Goal: Task Accomplishment & Management: Use online tool/utility

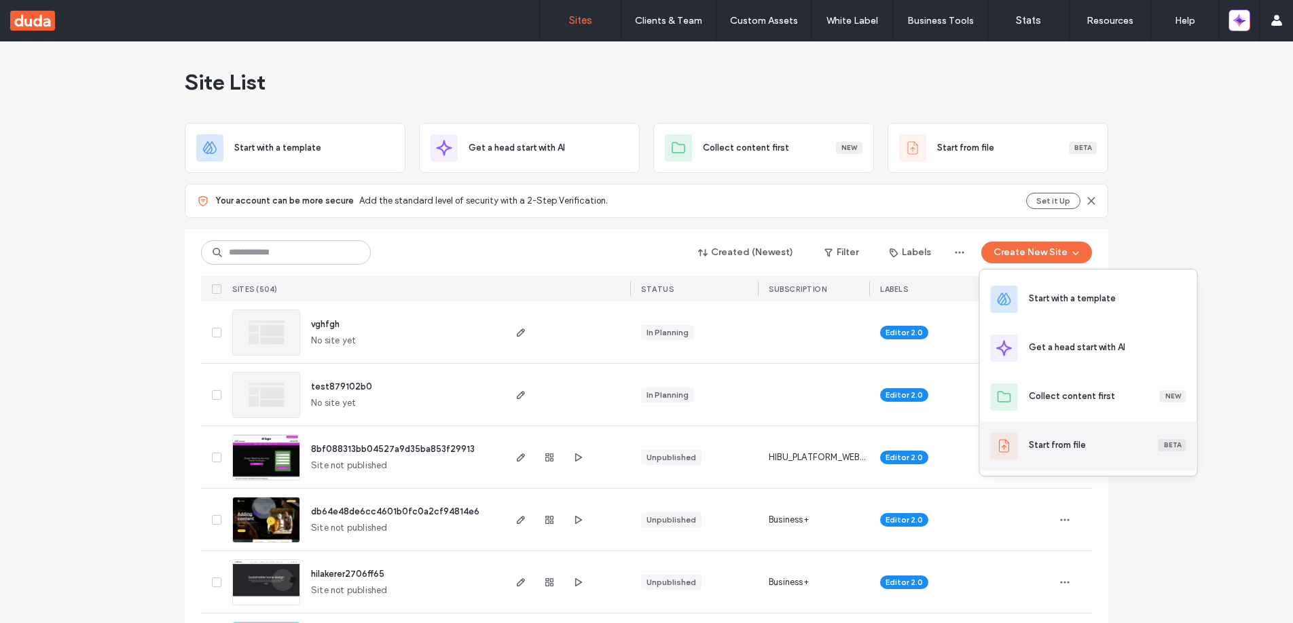
click at [1048, 450] on div "Start from file" at bounding box center [1057, 446] width 57 height 14
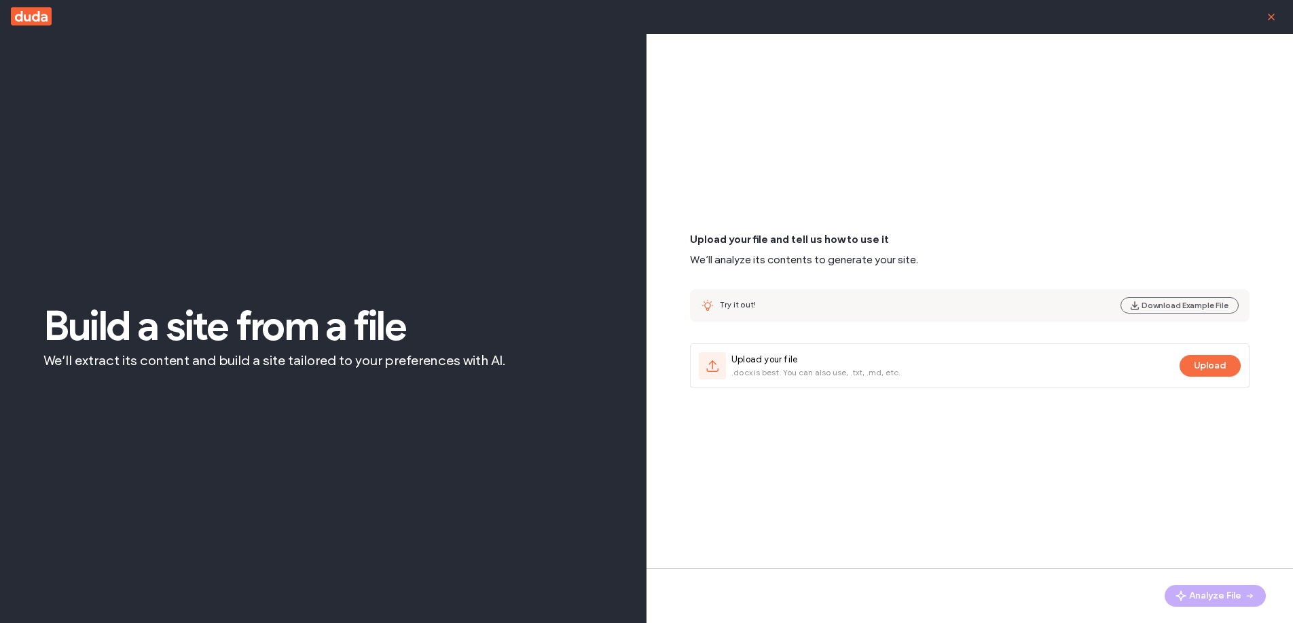
click at [1276, 16] on icon "button" at bounding box center [1271, 17] width 11 height 11
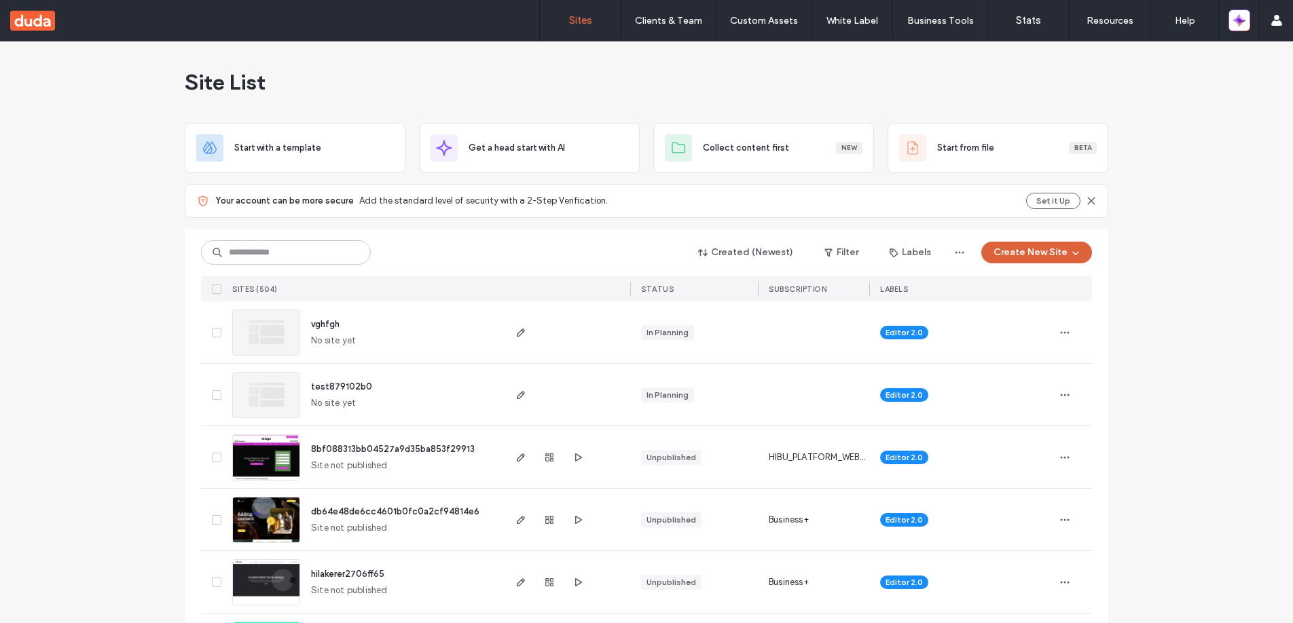
click at [1012, 256] on button "Create New Site" at bounding box center [1036, 253] width 111 height 22
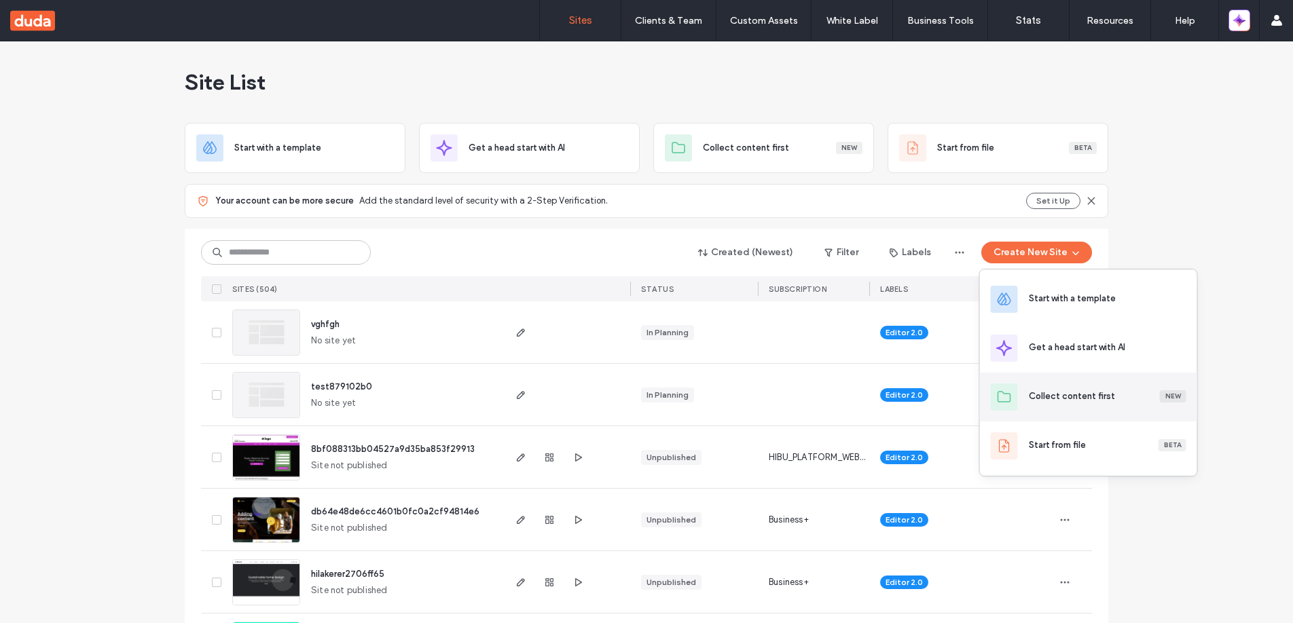
click at [1102, 395] on div "Collect content first" at bounding box center [1072, 397] width 86 height 14
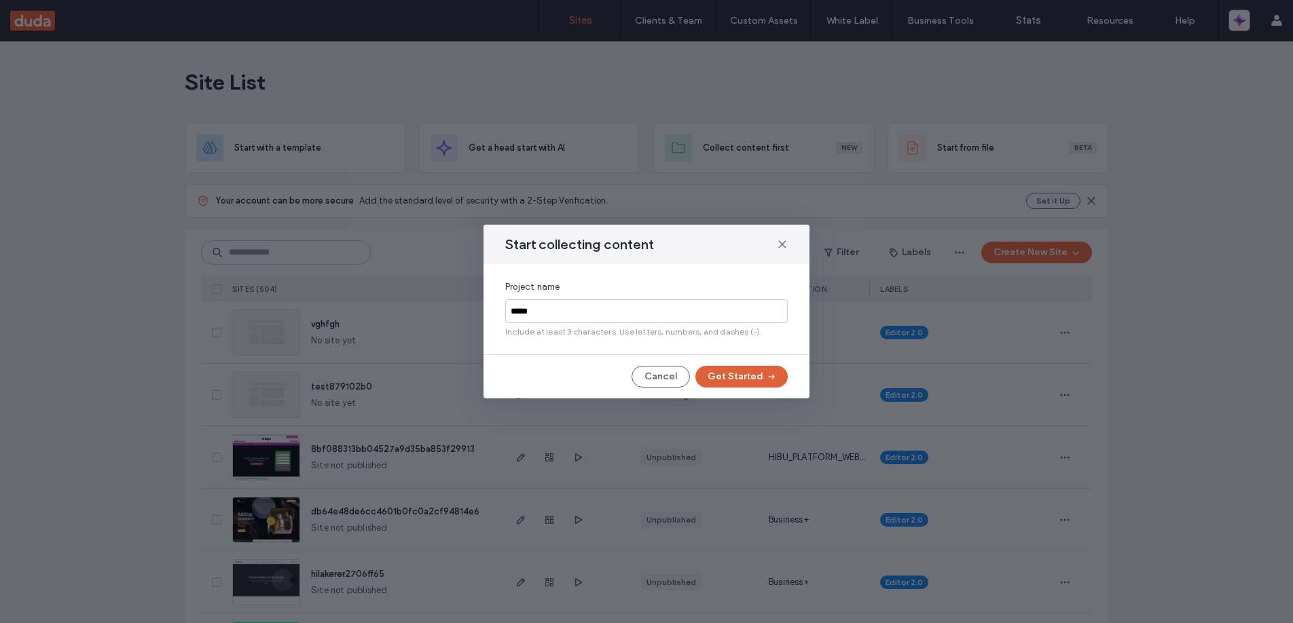
type input "*****"
click at [748, 374] on button "Get Started" at bounding box center [741, 377] width 92 height 22
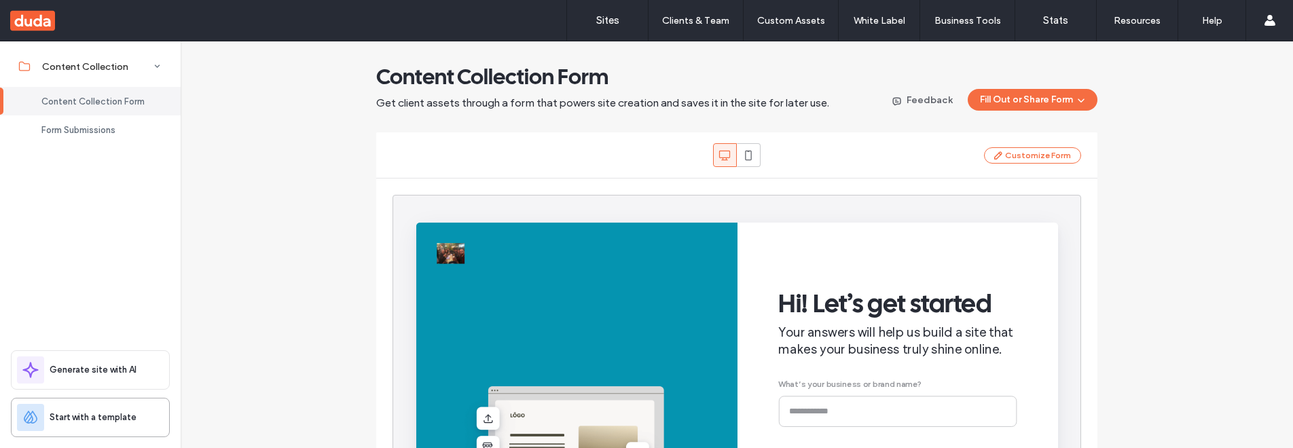
click at [111, 418] on span "Start with a template" at bounding box center [93, 418] width 87 height 14
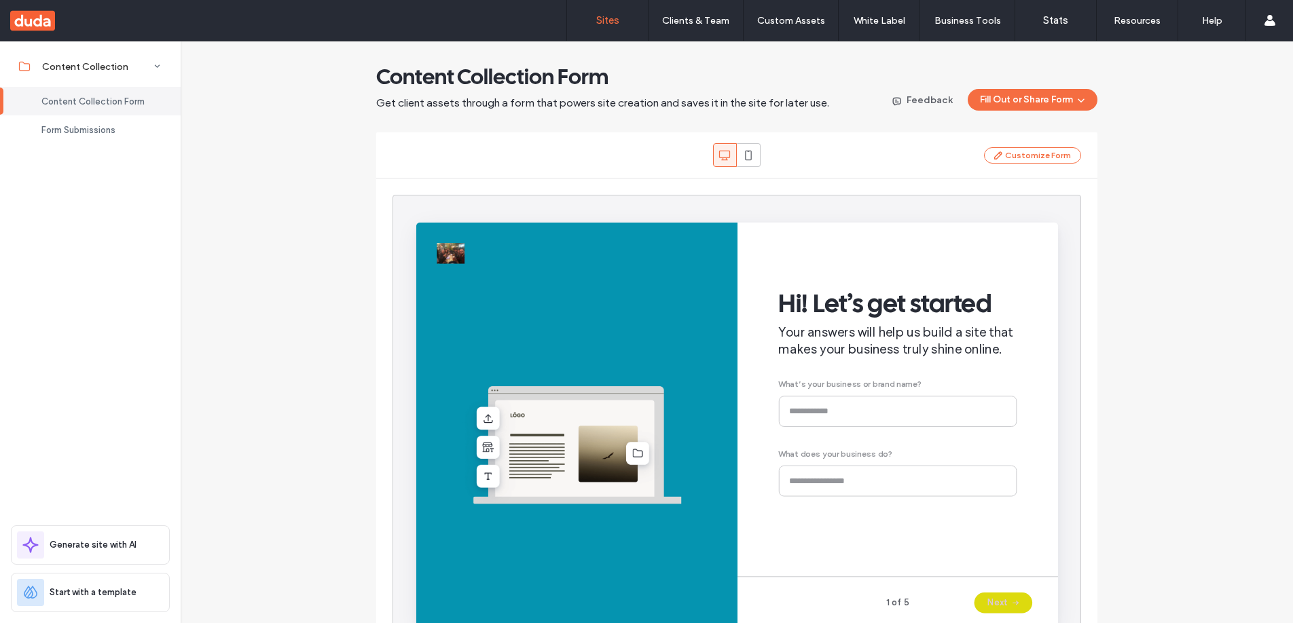
click at [620, 22] on link "Sites" at bounding box center [607, 20] width 81 height 41
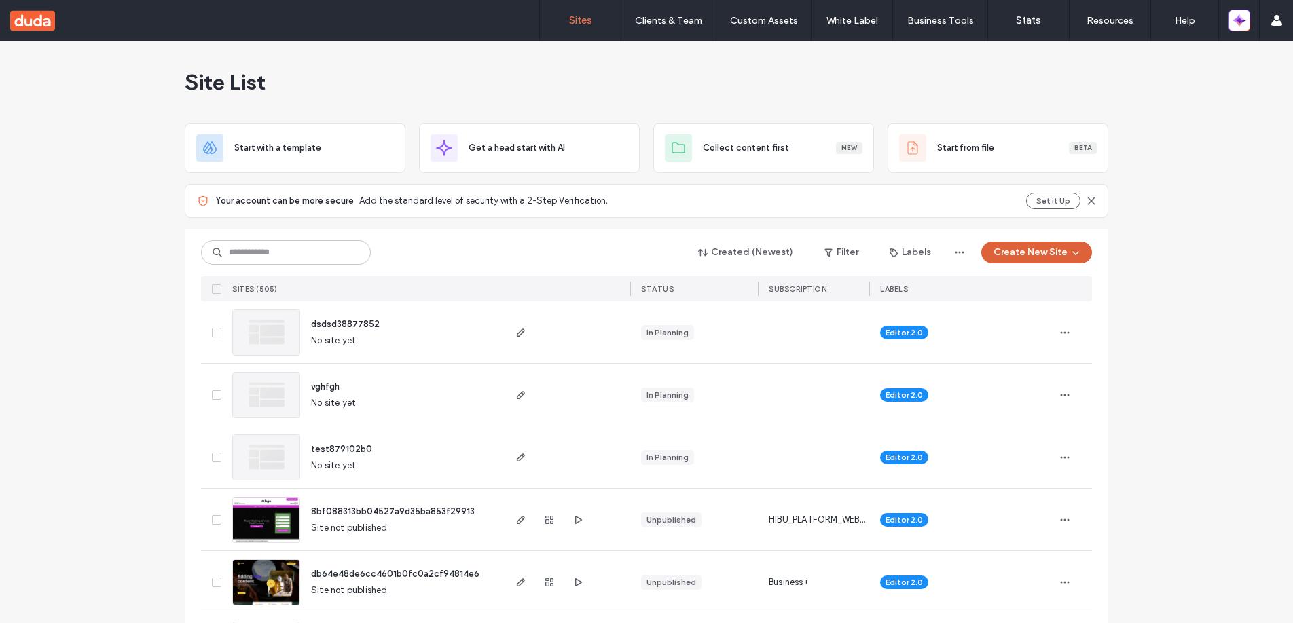
click at [1031, 250] on button "Create New Site" at bounding box center [1036, 253] width 111 height 22
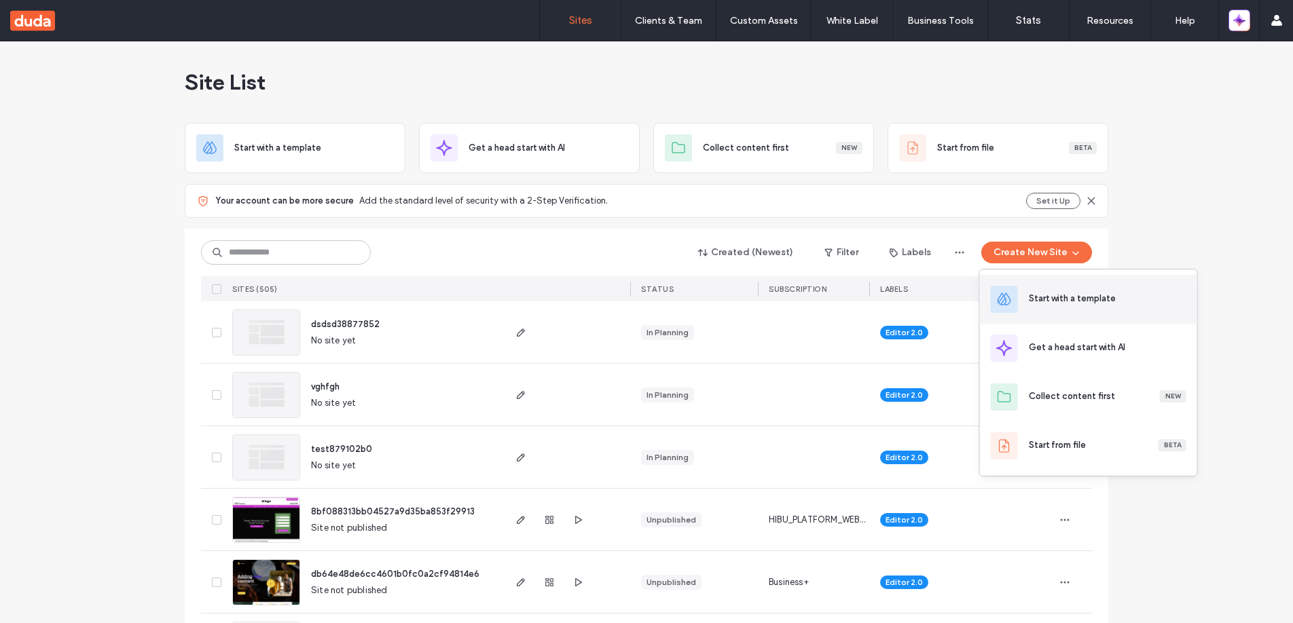
click at [1054, 295] on div "Start with a template" at bounding box center [1072, 299] width 87 height 14
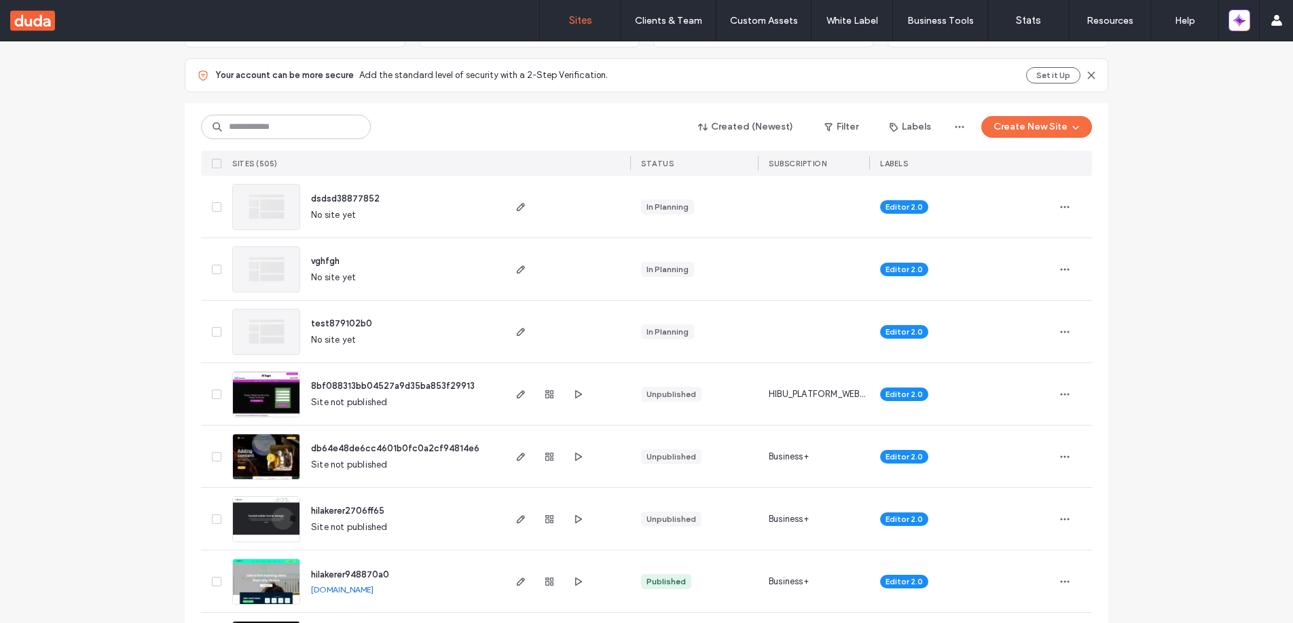
scroll to position [223, 0]
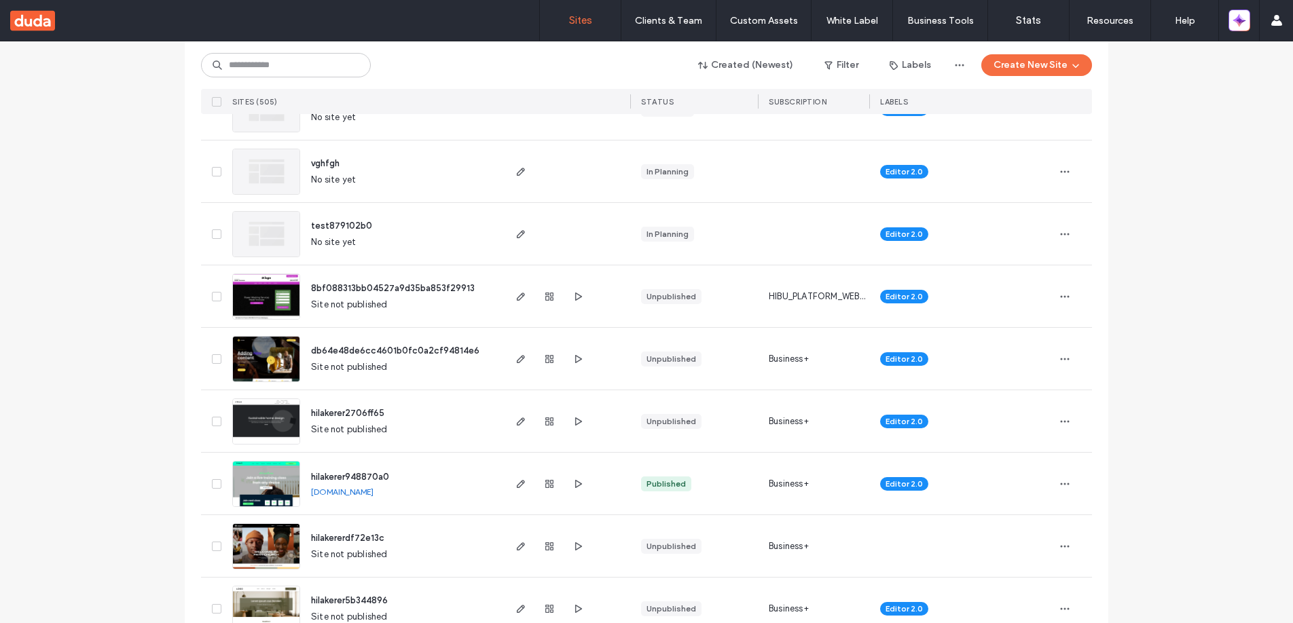
click at [344, 473] on span "hilakerer948870a0" at bounding box center [350, 477] width 78 height 10
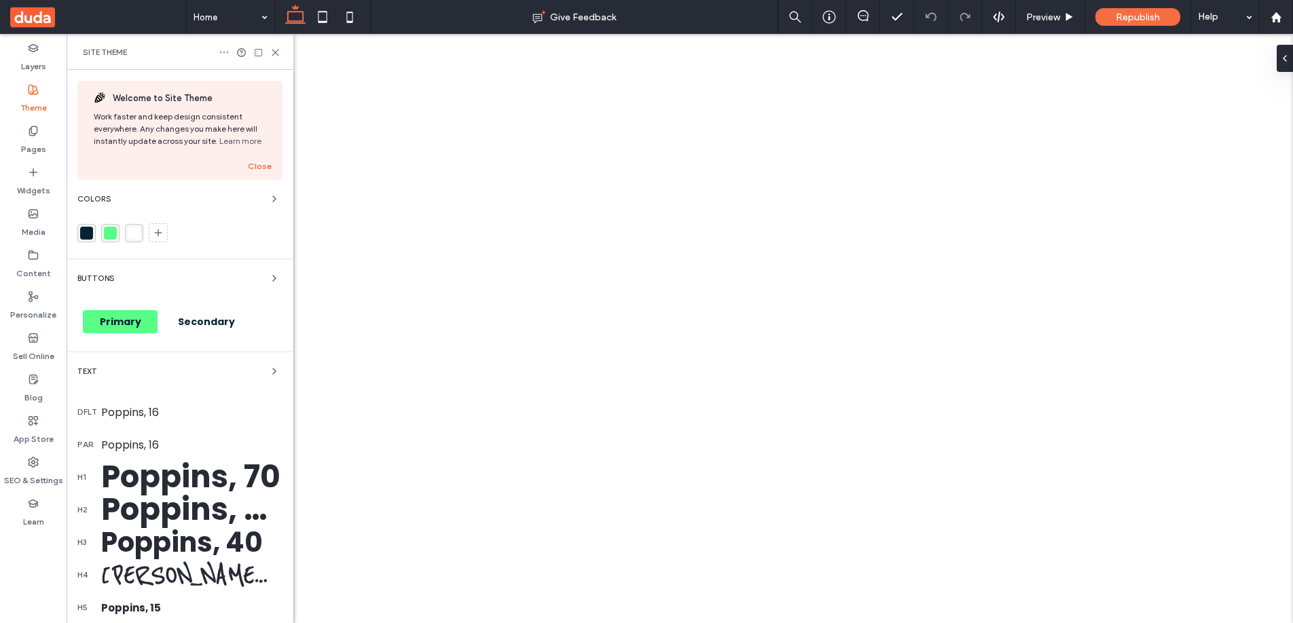
drag, startPoint x: 0, startPoint y: 0, endPoint x: 220, endPoint y: 52, distance: 226.1
click at [220, 52] on use at bounding box center [224, 53] width 9 height 2
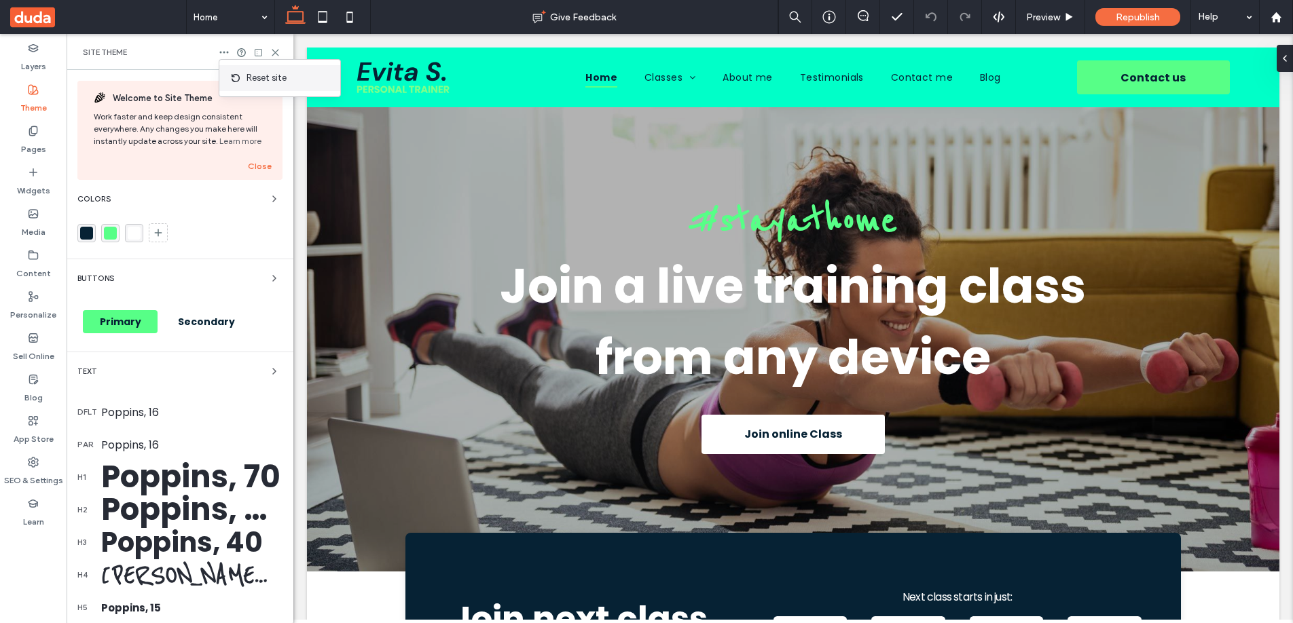
click at [257, 74] on span "Reset site" at bounding box center [266, 78] width 40 height 14
